Goal: Information Seeking & Learning: Compare options

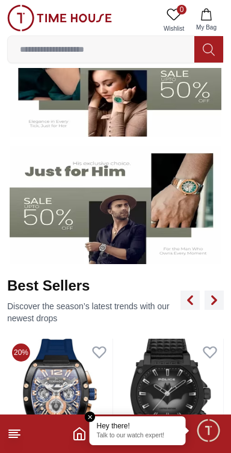
scroll to position [241, 0]
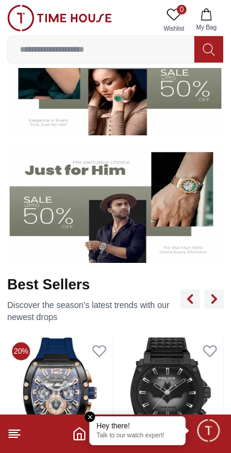
click at [145, 210] on img at bounding box center [116, 204] width 212 height 118
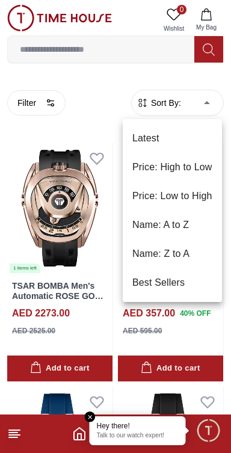
click at [205, 196] on li "Price: Low to High" at bounding box center [172, 196] width 99 height 29
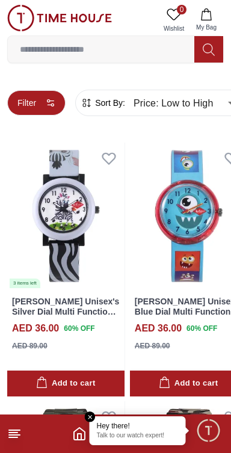
click at [40, 101] on button "Filter" at bounding box center [36, 102] width 58 height 25
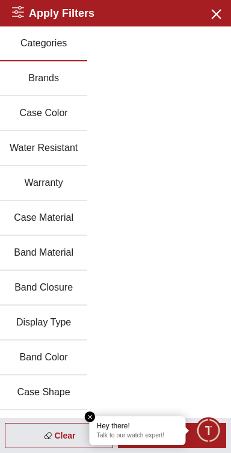
click at [55, 83] on button "Brands" at bounding box center [43, 78] width 87 height 35
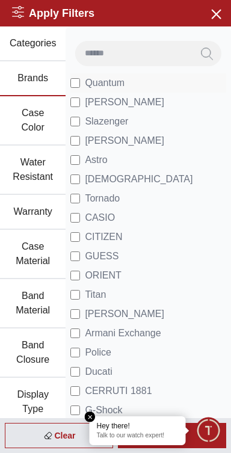
click at [111, 84] on span "Quantum" at bounding box center [105, 83] width 40 height 14
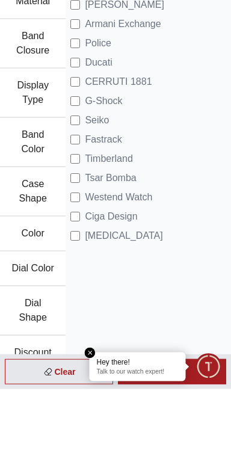
click at [186, 446] on div "Hey there! Talk to our watch expert!" at bounding box center [138, 431] width 96 height 29
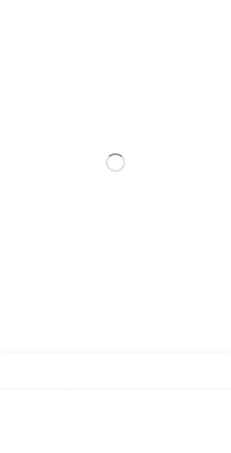
scroll to position [0, 0]
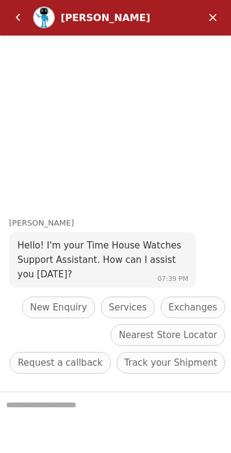
scroll to position [182, 0]
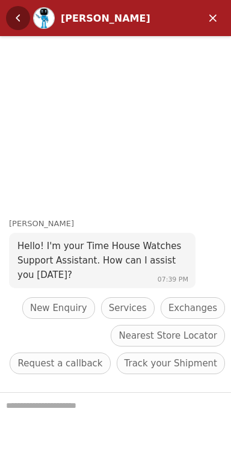
click at [13, 20] on em "Back" at bounding box center [18, 18] width 24 height 24
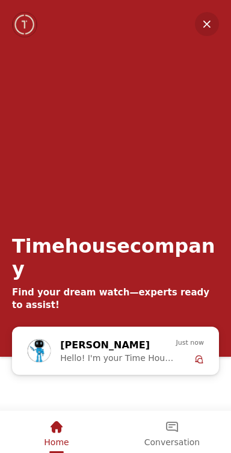
click at [209, 23] on em "Minimize" at bounding box center [207, 24] width 24 height 24
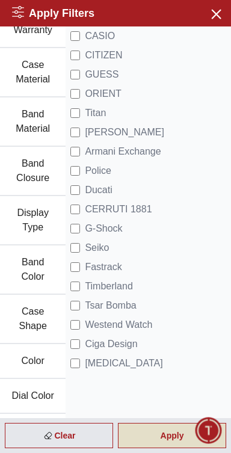
click at [162, 439] on div "Apply" at bounding box center [172, 435] width 108 height 25
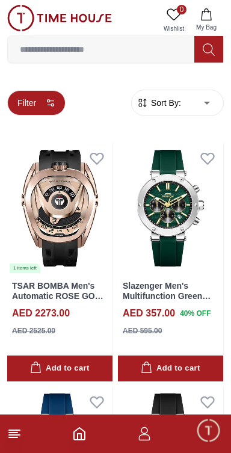
click at [49, 100] on icon "button" at bounding box center [51, 103] width 10 height 10
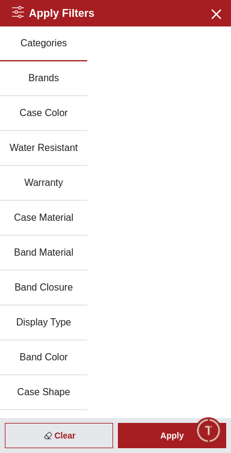
click at [67, 85] on button "Brands" at bounding box center [43, 78] width 87 height 35
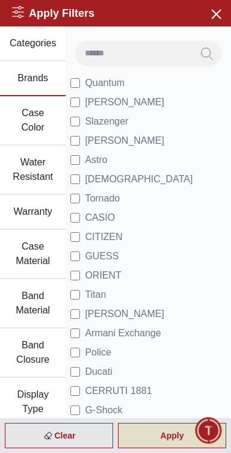
click at [159, 440] on div "Apply" at bounding box center [172, 435] width 108 height 25
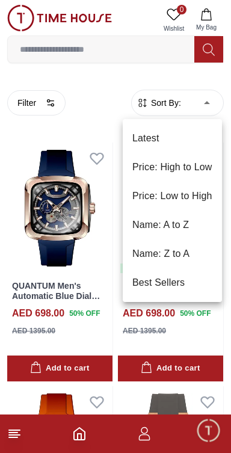
click at [197, 197] on li "Price: Low to High" at bounding box center [172, 196] width 99 height 29
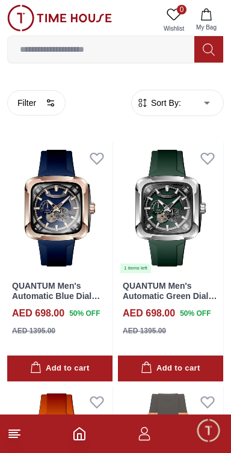
type input "*"
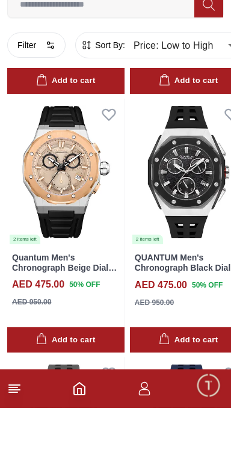
scroll to position [1865, 0]
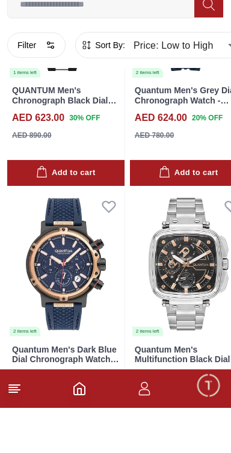
scroll to position [4576, 0]
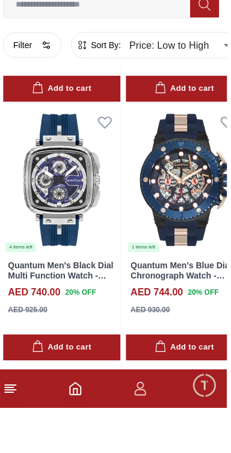
scroll to position [6475, 0]
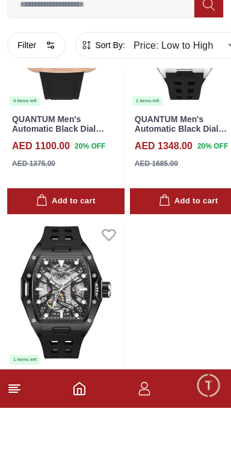
scroll to position [8170, 0]
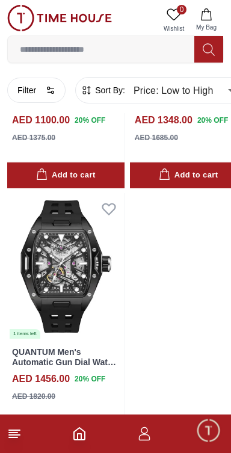
scroll to position [8246, 0]
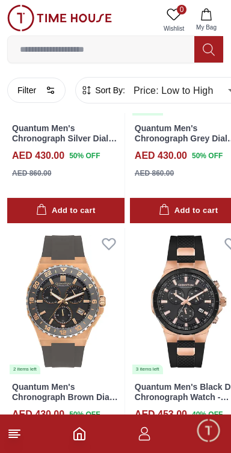
scroll to position [677, 0]
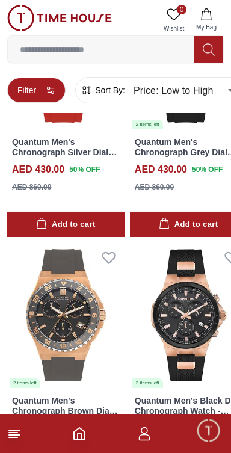
click at [34, 90] on button "Filter" at bounding box center [36, 90] width 58 height 25
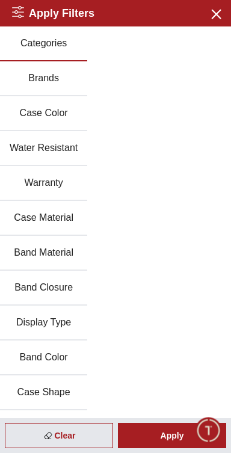
click at [36, 82] on button "Brands" at bounding box center [43, 78] width 87 height 35
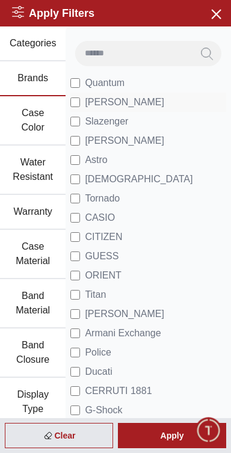
click at [115, 101] on span "[PERSON_NAME]" at bounding box center [124, 102] width 79 height 14
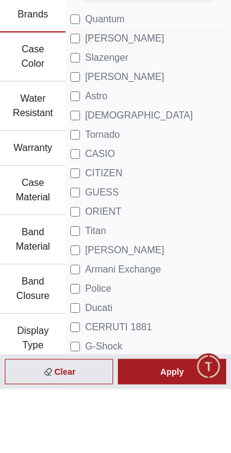
scroll to position [614, 0]
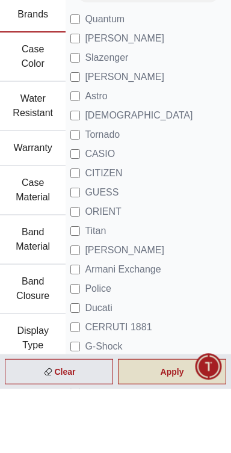
click at [185, 449] on div "Apply" at bounding box center [172, 435] width 108 height 25
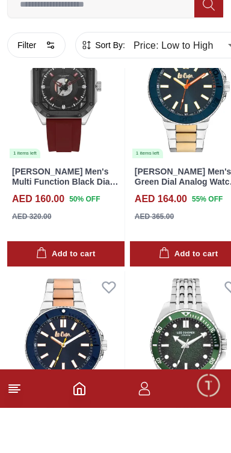
scroll to position [2164, 0]
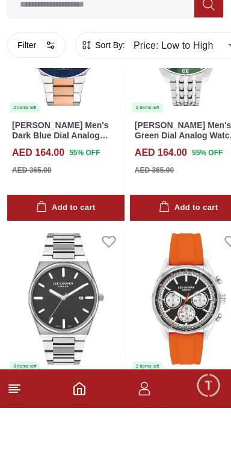
scroll to position [2641, 0]
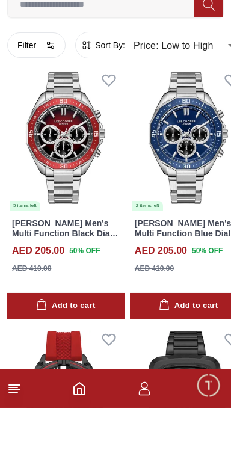
scroll to position [7419, 0]
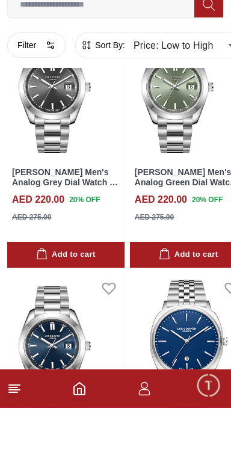
scroll to position [9408, 0]
